Goal: Task Accomplishment & Management: Use online tool/utility

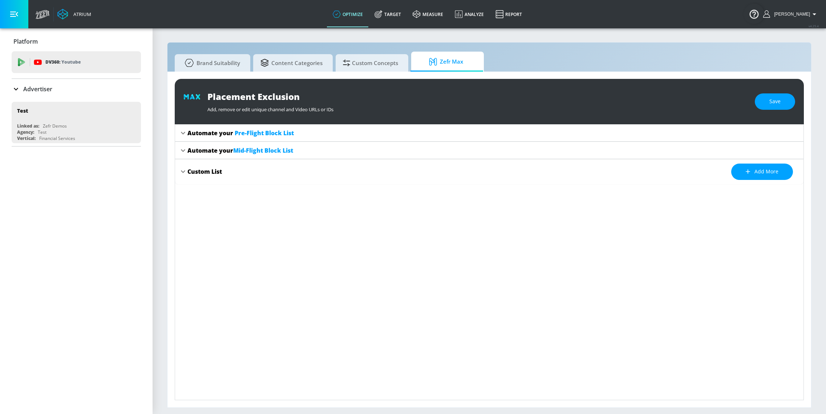
click at [304, 46] on div "Brand Suitability Content Categories Custom Concepts Zefr Max Placement Exclusi…" at bounding box center [489, 225] width 645 height 366
click at [230, 64] on span "Brand Suitability" at bounding box center [211, 61] width 58 height 17
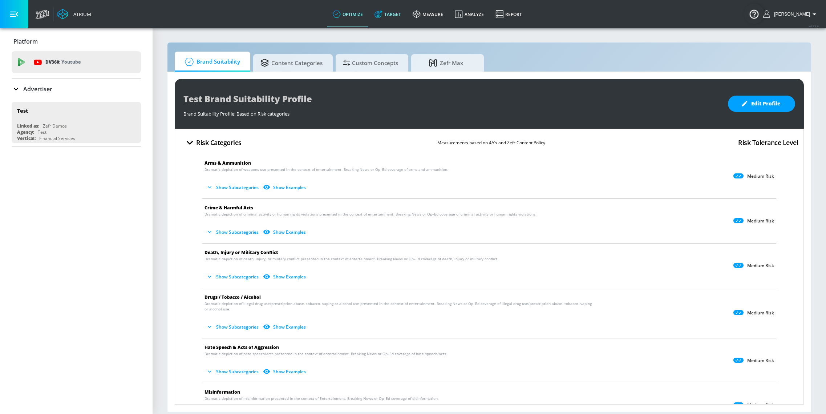
click at [404, 12] on link "Target" at bounding box center [388, 14] width 38 height 26
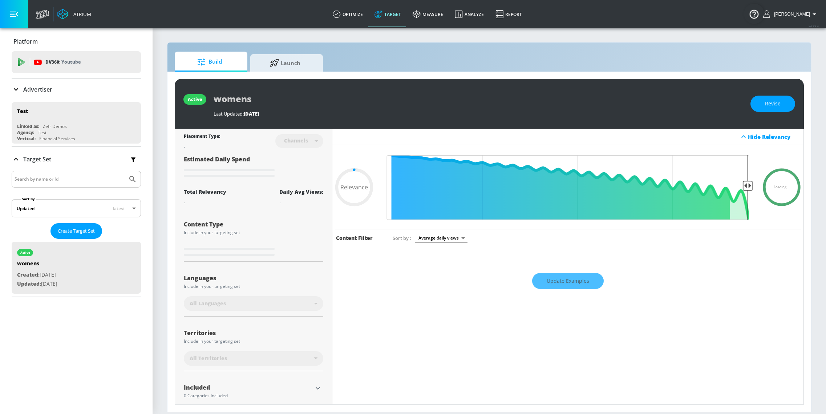
type input "0.6"
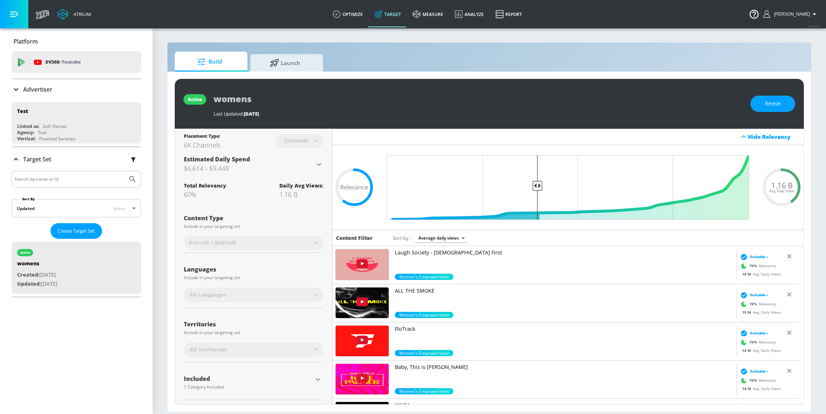
click at [381, 80] on div "active womens Last Updated: [DATE] Revise" at bounding box center [489, 104] width 629 height 50
click at [391, 55] on div "Build Launch" at bounding box center [489, 62] width 629 height 20
click at [288, 55] on span "Launch" at bounding box center [285, 61] width 55 height 17
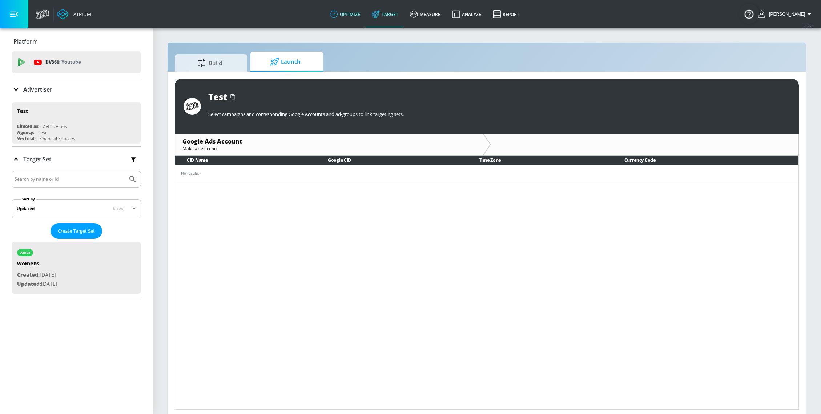
click at [345, 20] on link "optimize" at bounding box center [345, 14] width 42 height 26
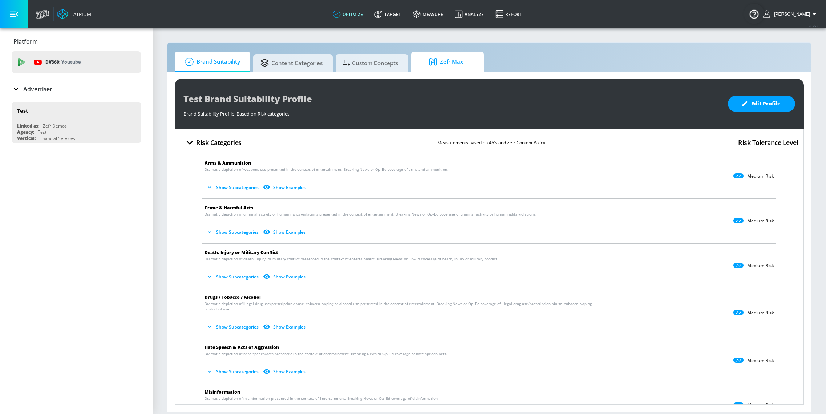
click at [448, 65] on span "Zefr Max" at bounding box center [446, 61] width 55 height 17
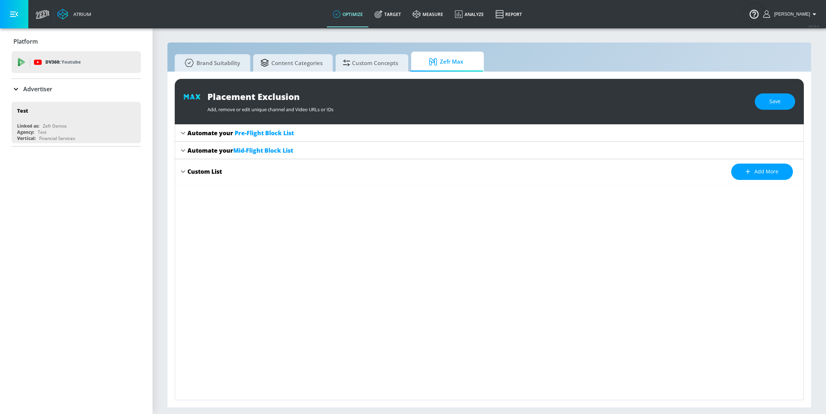
click at [318, 274] on div "Automate your Pre-Flight Block List Preview Details Automate your Mid-Flight Bl…" at bounding box center [489, 262] width 629 height 276
click at [156, 218] on section "Brand Suitability Content Categories Custom Concepts Zefr Max Placement Exclusi…" at bounding box center [490, 221] width 674 height 386
